Goal: Transaction & Acquisition: Purchase product/service

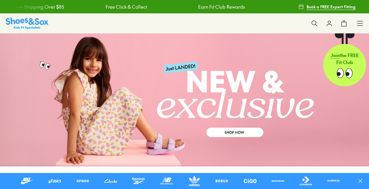
click at [313, 23] on icon at bounding box center [314, 23] width 7 height 7
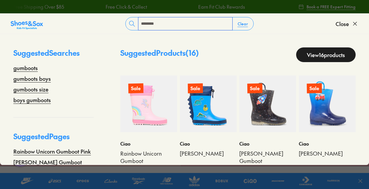
type input "********"
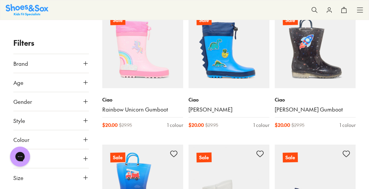
scroll to position [93, 0]
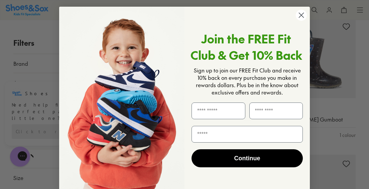
click at [303, 14] on circle "Close dialog" at bounding box center [301, 15] width 11 height 11
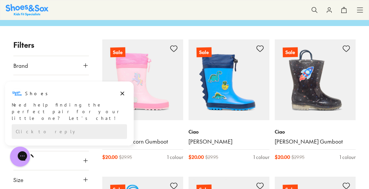
scroll to position [69, 0]
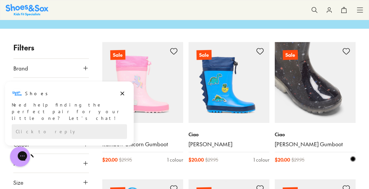
click at [321, 71] on img at bounding box center [315, 82] width 81 height 81
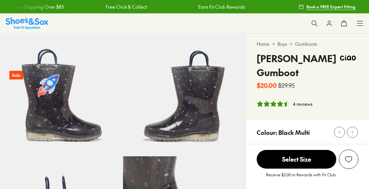
select select "*"
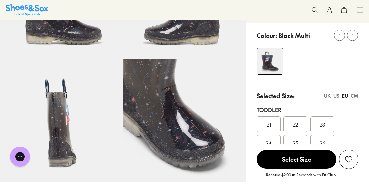
scroll to position [104, 0]
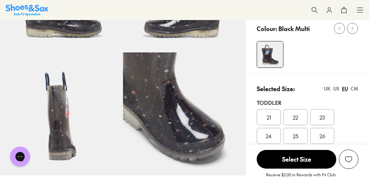
click at [337, 87] on div "US" at bounding box center [336, 88] width 6 height 7
click at [270, 136] on span "08" at bounding box center [269, 136] width 6 height 8
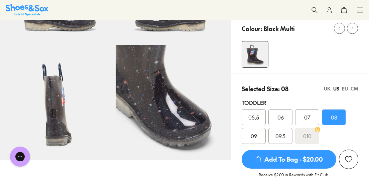
drag, startPoint x: 369, startPoint y: 21, endPoint x: 371, endPoint y: 38, distance: 17.2
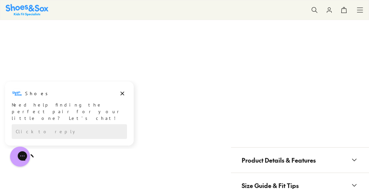
scroll to position [563, 0]
